Goal: Information Seeking & Learning: Learn about a topic

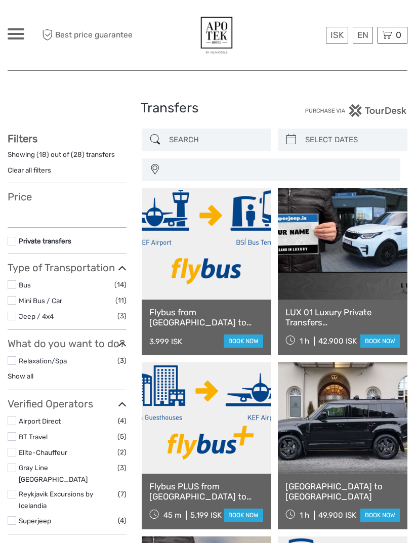
select select
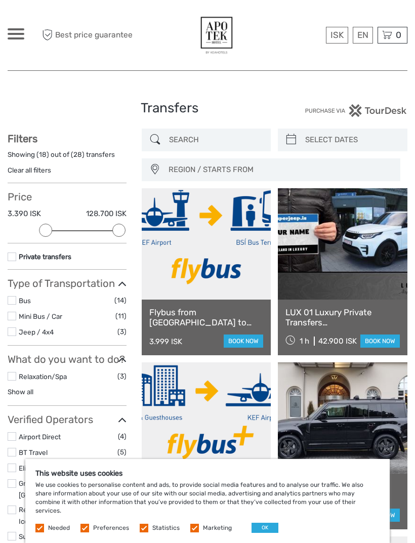
click at [12, 28] on span at bounding box center [16, 29] width 17 height 2
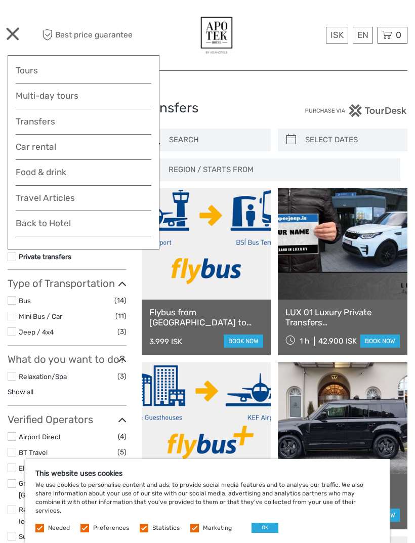
click at [105, 175] on link "Food & drink" at bounding box center [84, 175] width 136 height 20
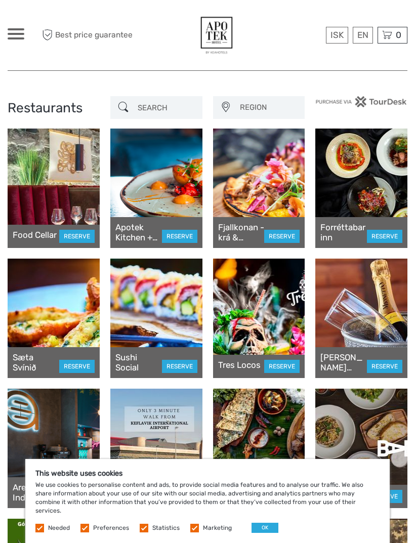
click at [18, 31] on div at bounding box center [16, 33] width 17 height 11
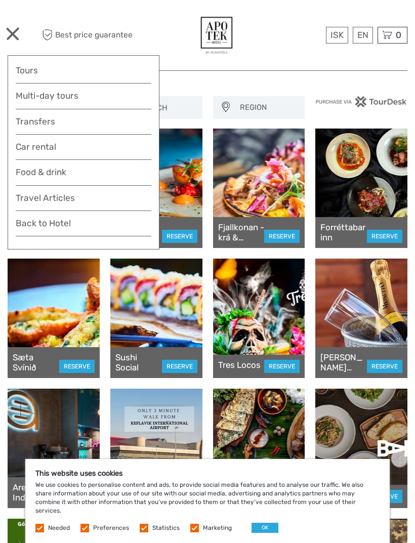
click at [82, 67] on link "Tours" at bounding box center [84, 70] width 136 height 15
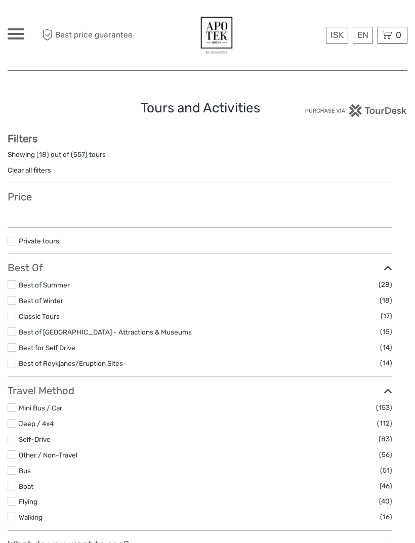
select select
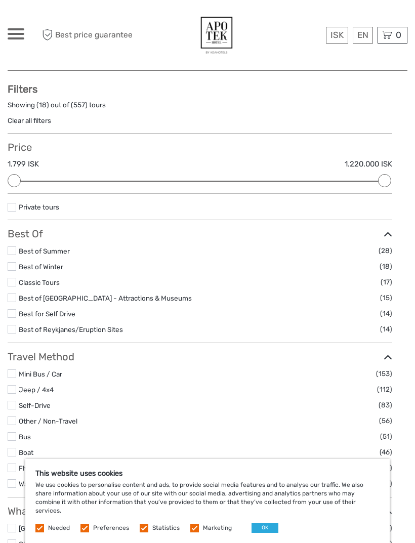
scroll to position [112, 0]
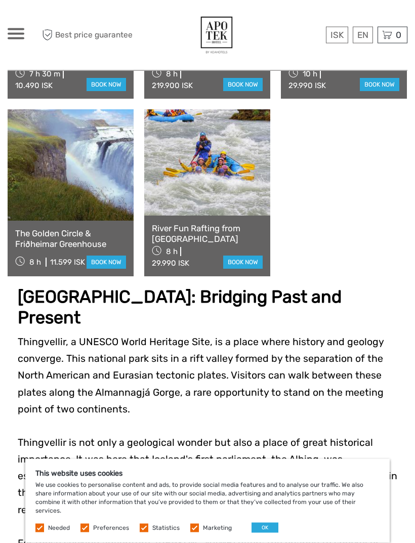
scroll to position [1207, 0]
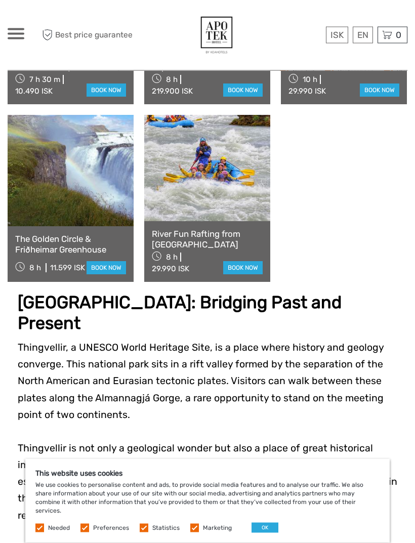
click at [20, 39] on span at bounding box center [16, 38] width 17 height 2
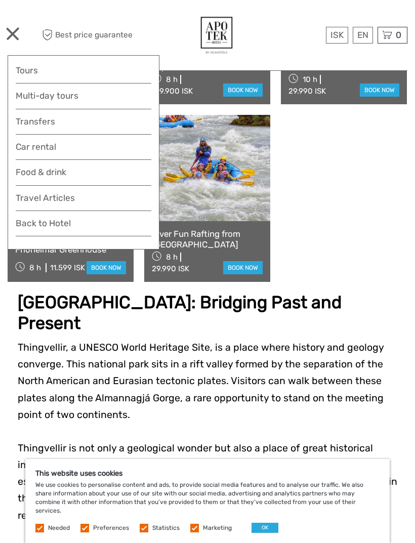
click at [124, 70] on link "Tours" at bounding box center [84, 70] width 136 height 15
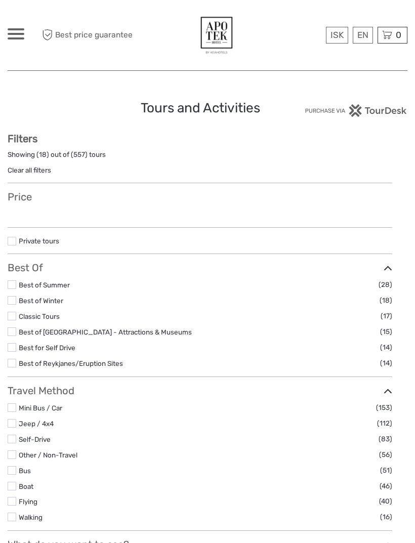
select select
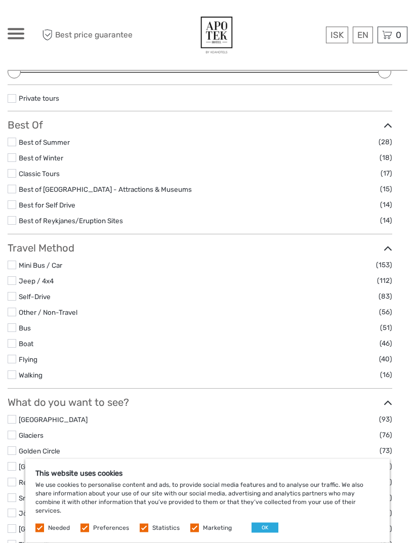
scroll to position [158, 0]
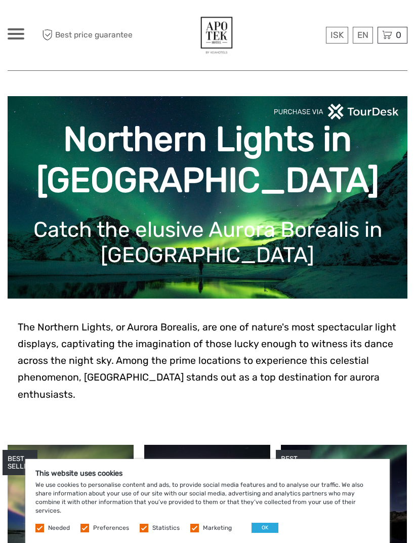
click at [267, 532] on button "OK" at bounding box center [264, 527] width 27 height 10
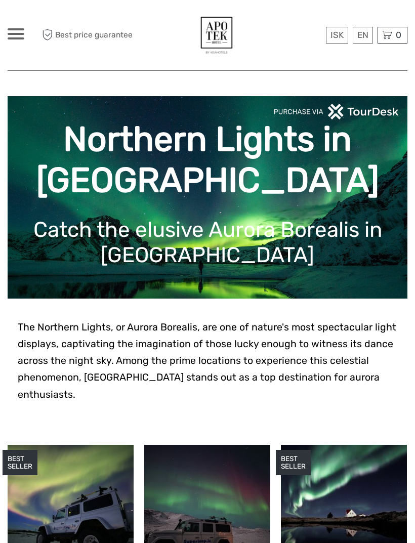
click at [16, 35] on div at bounding box center [16, 33] width 17 height 11
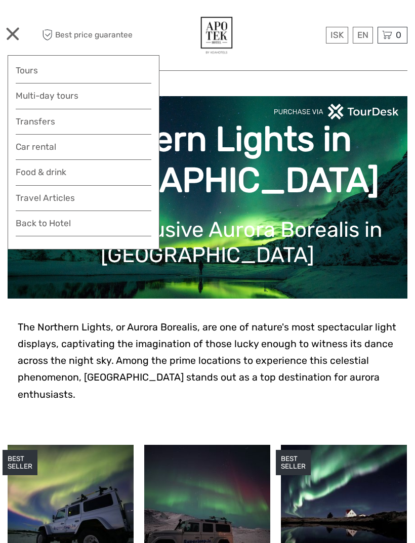
click at [131, 66] on link "Tours" at bounding box center [84, 70] width 136 height 15
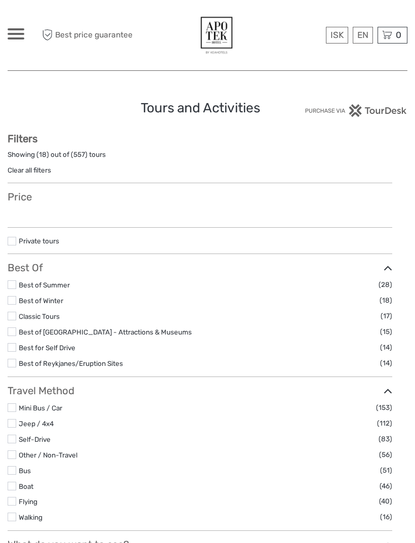
select select
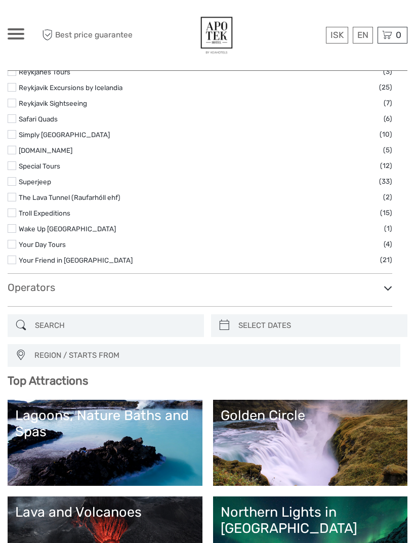
scroll to position [1564, 0]
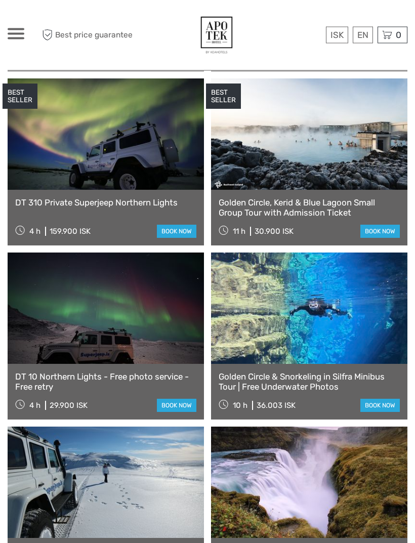
scroll to position [2018, 0]
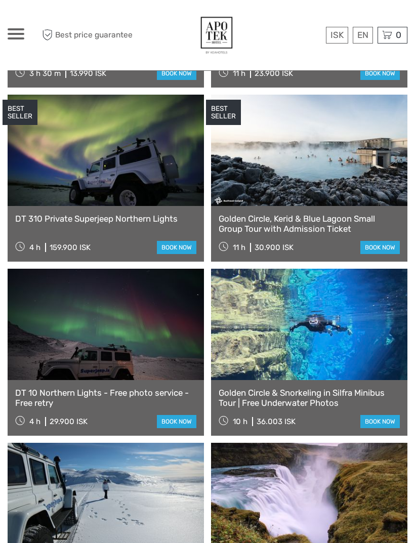
click at [28, 29] on div "ISK ISK € $ £ EN English Español Deutsch Tours Multi-day tours Transfers Car re…" at bounding box center [70, 35] width 125 height 55
click at [17, 34] on span at bounding box center [16, 34] width 17 height 2
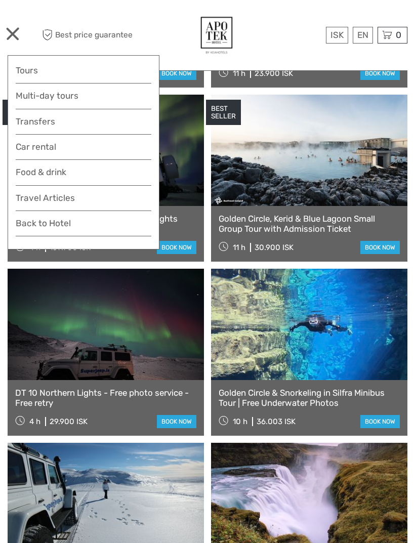
click at [72, 197] on link "Travel Articles" at bounding box center [84, 201] width 136 height 20
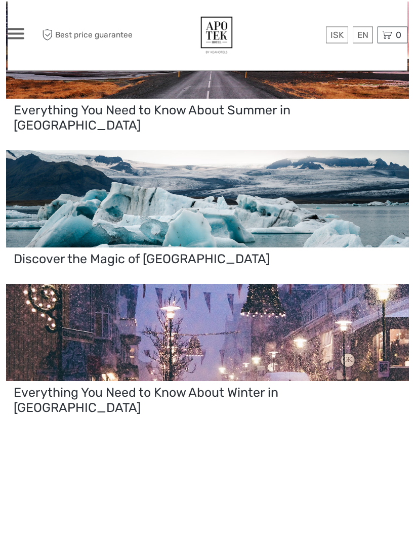
scroll to position [2961, 0]
click at [20, 33] on span at bounding box center [16, 34] width 17 height 2
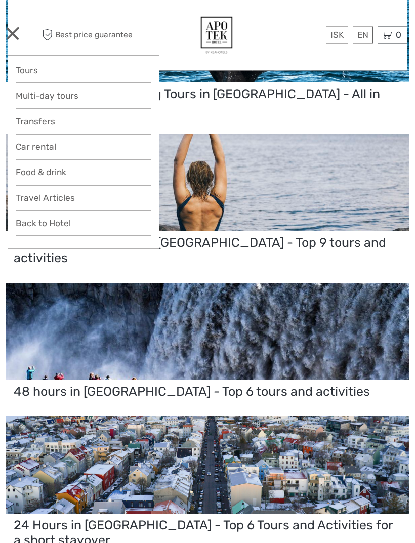
scroll to position [1948, 0]
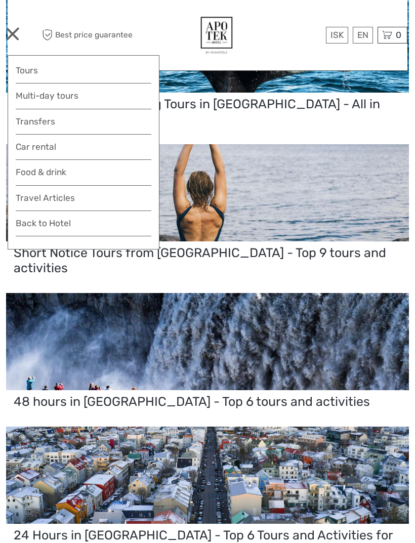
click at [19, 34] on div at bounding box center [16, 33] width 17 height 11
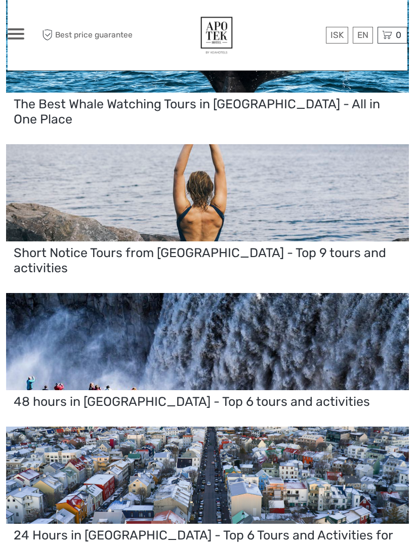
click at [21, 35] on div at bounding box center [16, 33] width 17 height 11
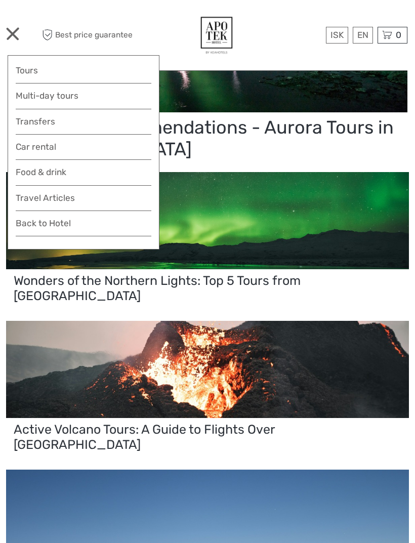
scroll to position [0, 0]
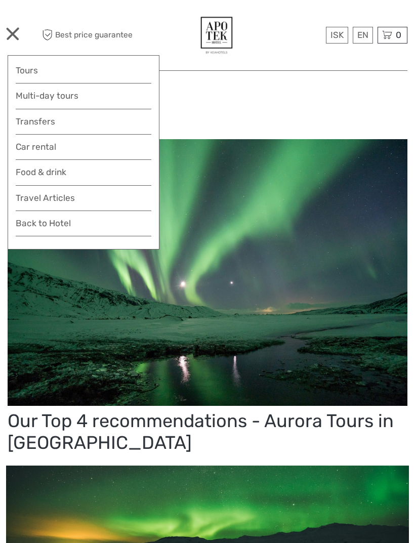
click at [66, 220] on link "Back to Hotel" at bounding box center [84, 226] width 136 height 20
